Goal: Task Accomplishment & Management: Use online tool/utility

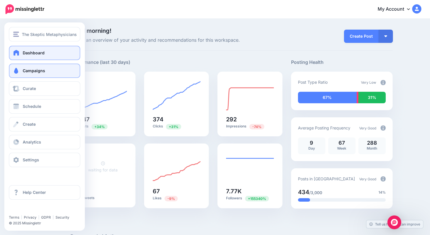
click at [34, 73] on link "Campaigns" at bounding box center [44, 71] width 71 height 14
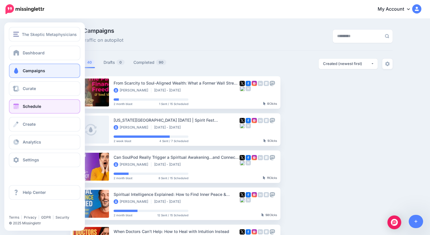
click at [27, 107] on span "Schedule" at bounding box center [32, 106] width 18 height 5
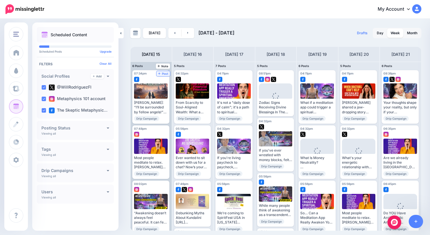
click at [165, 74] on span "Post" at bounding box center [163, 73] width 10 height 3
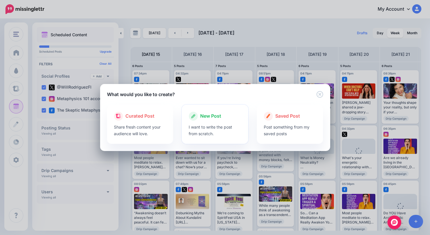
click at [211, 114] on span "New Post" at bounding box center [210, 115] width 21 height 7
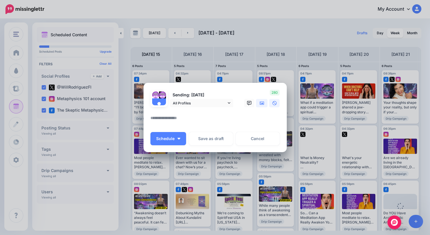
click at [261, 102] on icon at bounding box center [262, 103] width 5 height 5
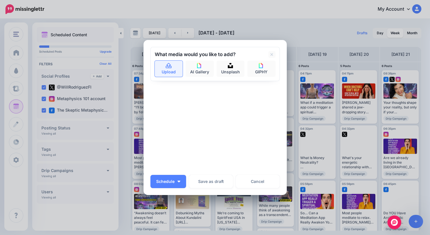
click at [169, 71] on link "Upload" at bounding box center [169, 69] width 28 height 16
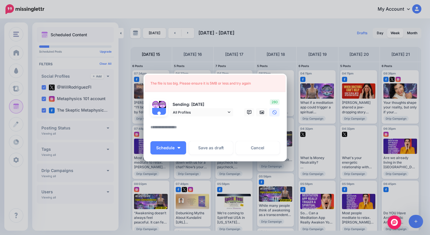
click at [178, 128] on textarea at bounding box center [216, 129] width 132 height 11
click at [204, 126] on textarea "*" at bounding box center [216, 129] width 132 height 11
type textarea "*"
click at [261, 114] on icon at bounding box center [262, 112] width 5 height 3
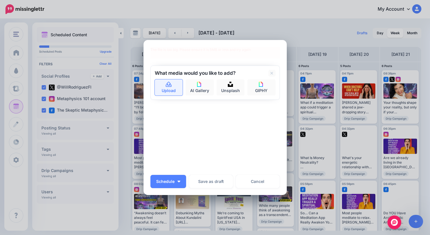
click at [175, 88] on link "Upload" at bounding box center [169, 87] width 28 height 16
click at [168, 87] on icon at bounding box center [168, 84] width 7 height 5
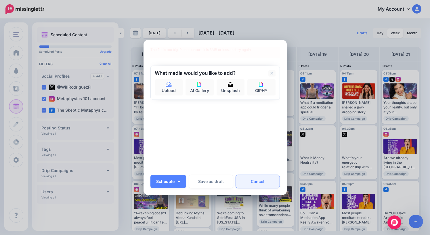
click at [257, 181] on link "Cancel" at bounding box center [258, 181] width 44 height 13
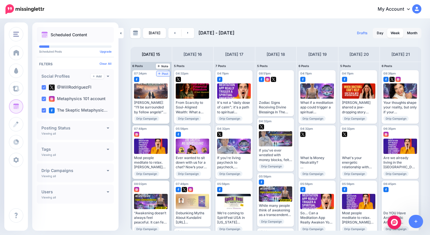
click at [165, 74] on span "Post" at bounding box center [163, 73] width 10 height 3
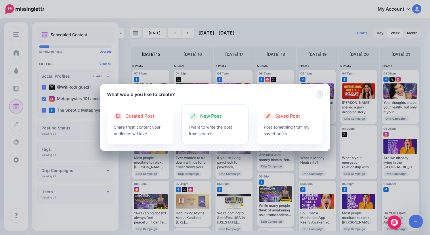
click at [207, 117] on span "New Post" at bounding box center [210, 115] width 21 height 7
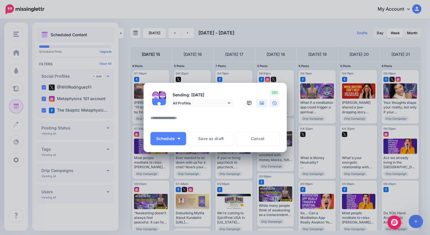
click at [261, 106] on link at bounding box center [261, 103] width 11 height 8
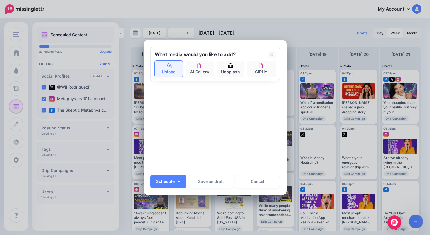
click at [167, 71] on link "Upload" at bounding box center [169, 69] width 28 height 16
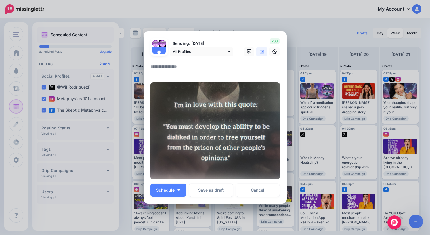
click at [206, 67] on textarea at bounding box center [216, 68] width 132 height 11
type textarea "*"
click at [170, 191] on span "Schedule" at bounding box center [165, 190] width 18 height 4
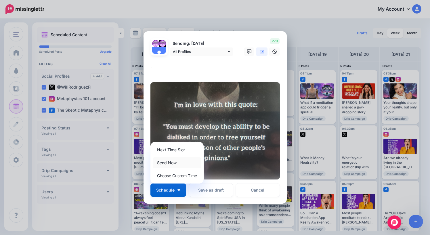
click at [169, 162] on link "Send Now" at bounding box center [177, 162] width 49 height 11
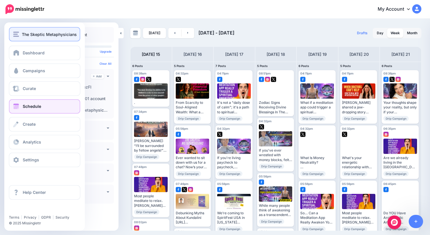
click at [20, 35] on div "The Skeptic Metaphysicians" at bounding box center [44, 34] width 63 height 7
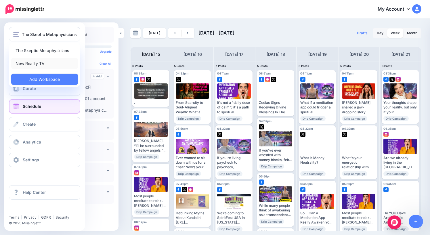
click at [33, 64] on link "New Reality TV" at bounding box center [44, 63] width 67 height 11
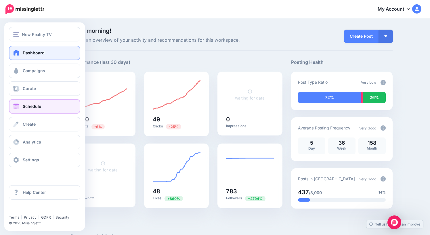
click at [21, 108] on link "Schedule" at bounding box center [44, 106] width 71 height 14
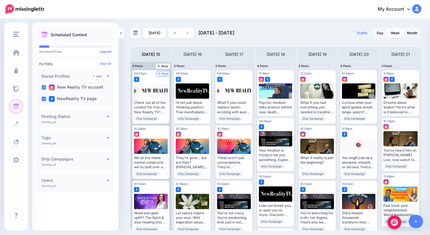
click at [164, 72] on span "Post" at bounding box center [163, 73] width 10 height 3
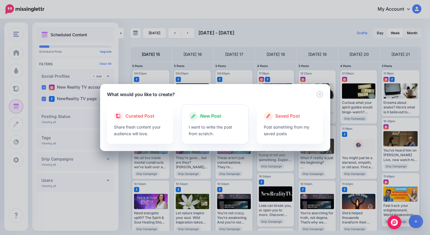
click at [210, 116] on span "New Post" at bounding box center [210, 115] width 21 height 7
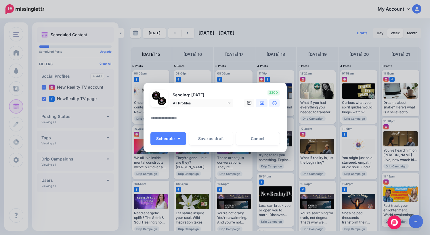
click at [261, 103] on icon at bounding box center [262, 103] width 5 height 5
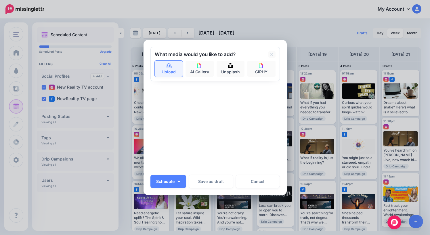
click at [163, 70] on link "Upload" at bounding box center [169, 69] width 28 height 16
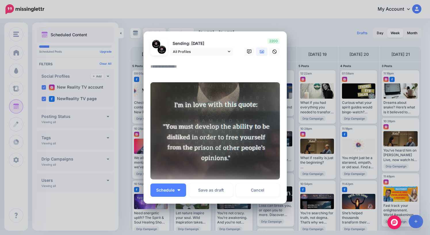
click at [201, 67] on textarea at bounding box center [216, 68] width 132 height 11
type textarea "*"
click at [173, 190] on span "Schedule" at bounding box center [165, 190] width 18 height 4
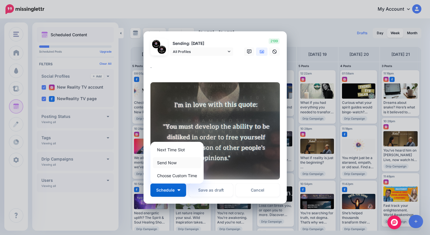
click at [170, 164] on link "Send Now" at bounding box center [177, 162] width 49 height 11
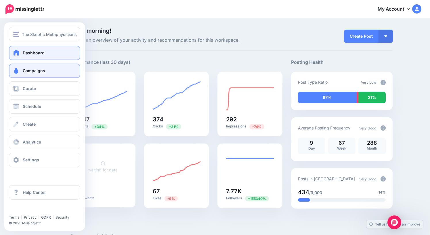
click at [24, 73] on link "Campaigns" at bounding box center [44, 71] width 71 height 14
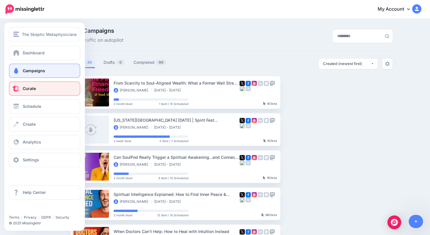
click at [31, 89] on span "Curate" at bounding box center [29, 88] width 13 height 5
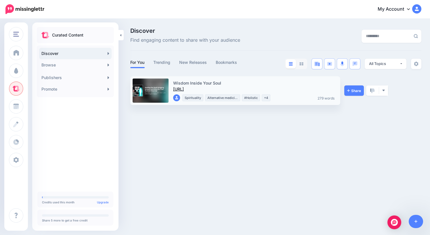
click at [184, 89] on link "[URL]" at bounding box center [178, 89] width 11 height 5
click at [372, 90] on img at bounding box center [372, 90] width 5 height 5
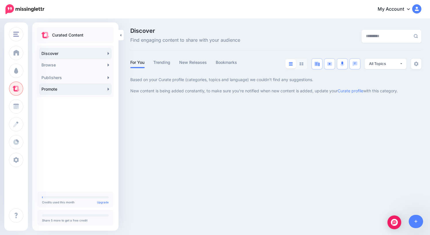
click at [73, 91] on link "Promote" at bounding box center [75, 88] width 72 height 11
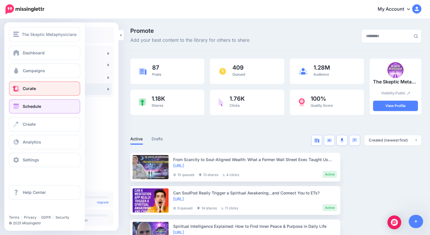
click at [36, 110] on link "Schedule" at bounding box center [44, 106] width 71 height 14
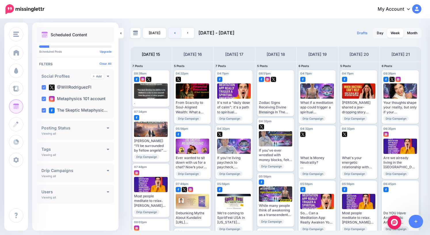
click at [174, 32] on icon at bounding box center [174, 32] width 1 height 3
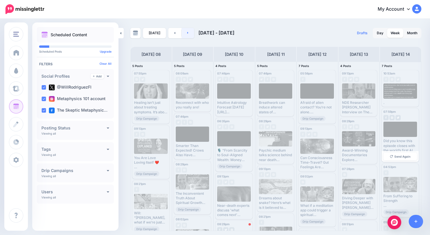
click at [185, 35] on link at bounding box center [187, 33] width 13 height 10
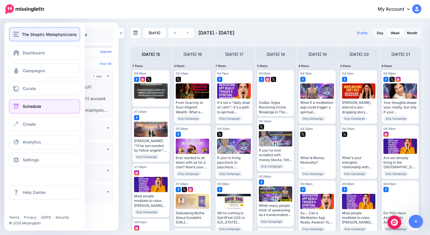
click at [35, 36] on span "The Skeptic Metaphysicians" at bounding box center [49, 34] width 55 height 7
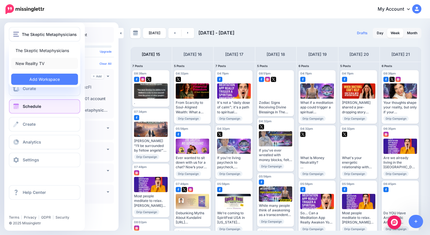
click at [35, 63] on link "New Reality TV" at bounding box center [44, 63] width 67 height 11
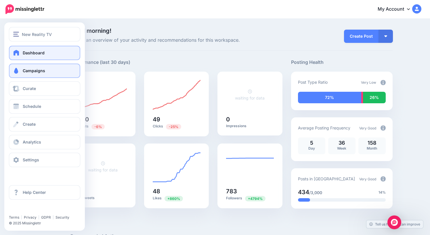
click at [28, 70] on span "Campaigns" at bounding box center [34, 70] width 22 height 5
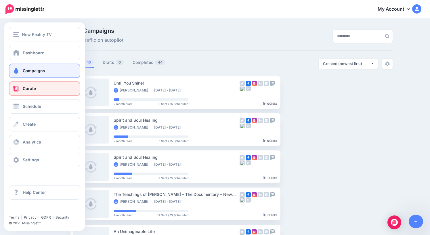
click at [33, 92] on link "Curate" at bounding box center [44, 88] width 71 height 14
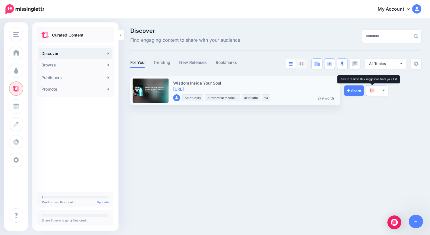
click at [373, 90] on img at bounding box center [372, 90] width 5 height 5
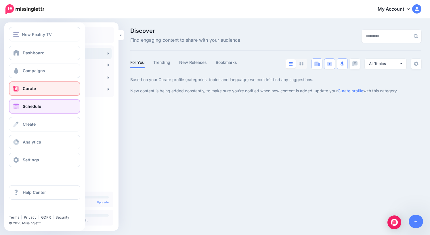
click at [24, 107] on span "Schedule" at bounding box center [32, 106] width 18 height 5
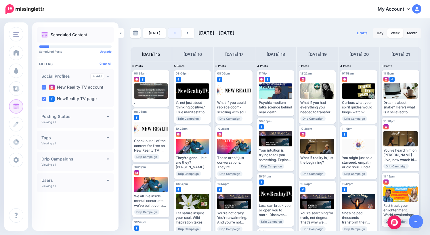
click at [175, 31] on link at bounding box center [174, 33] width 13 height 10
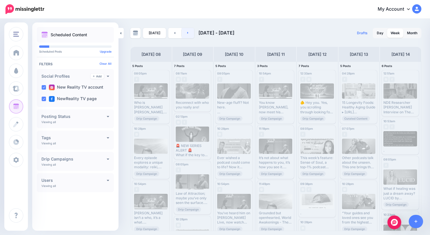
click at [187, 32] on link at bounding box center [187, 33] width 13 height 10
